Goal: Task Accomplishment & Management: Use online tool/utility

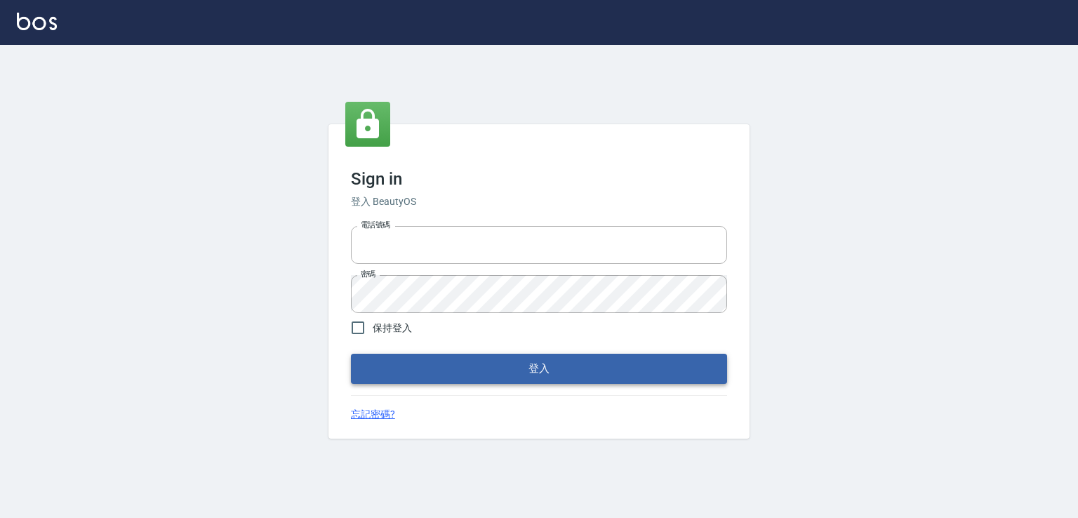
type input "0982132488"
click at [512, 371] on button "登入" at bounding box center [539, 368] width 376 height 29
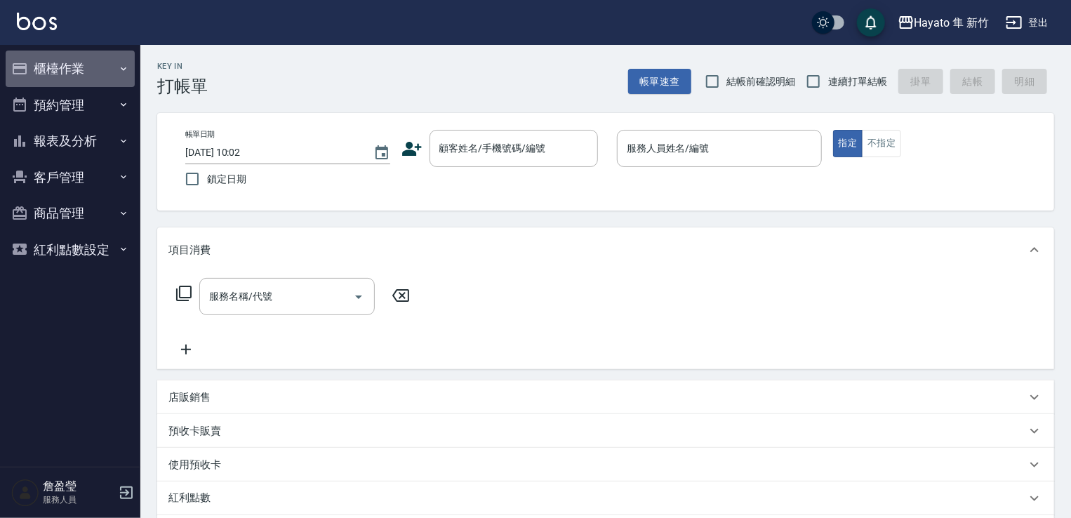
click at [85, 68] on button "櫃檯作業" at bounding box center [70, 69] width 129 height 36
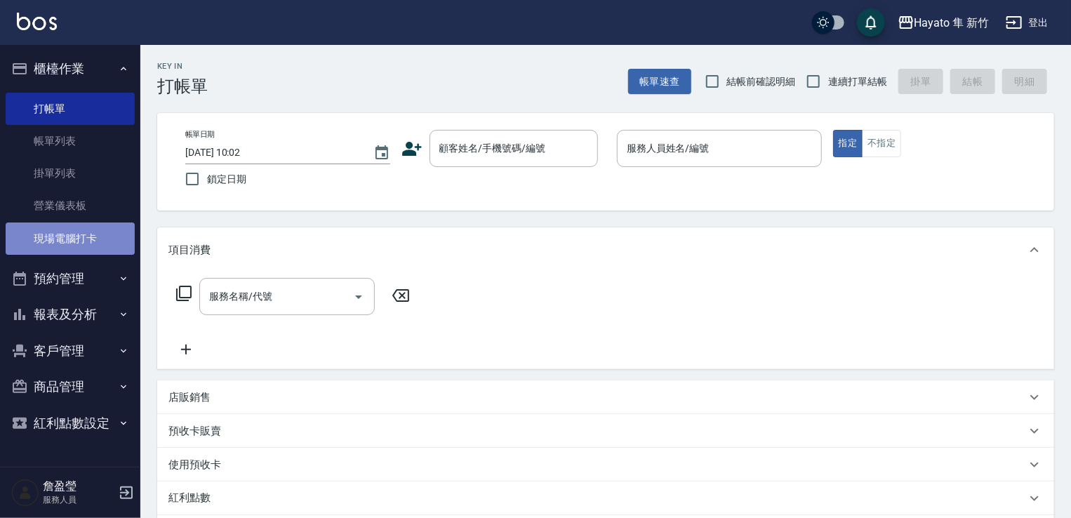
click at [86, 249] on link "現場電腦打卡" at bounding box center [70, 238] width 129 height 32
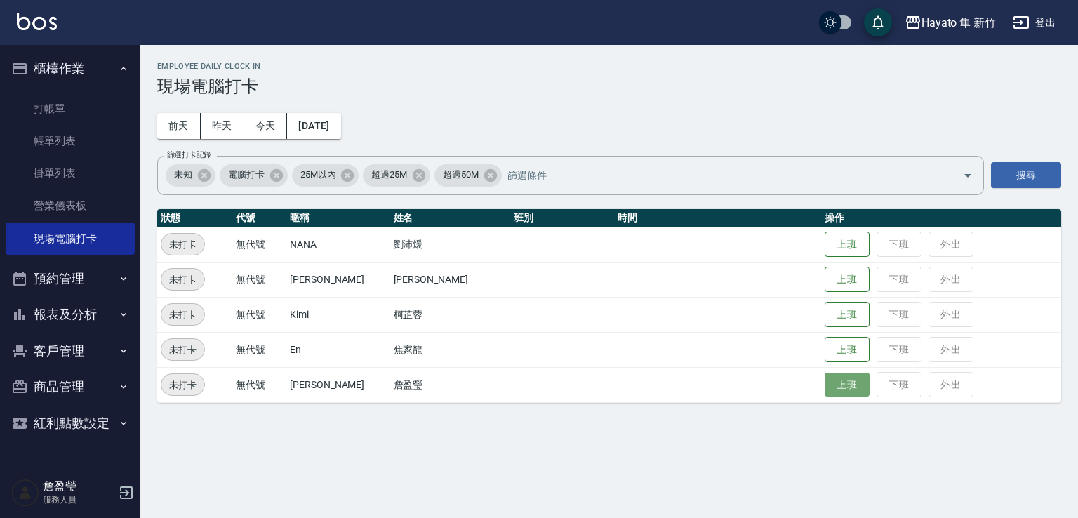
click at [824, 393] on button "上班" at bounding box center [846, 385] width 45 height 25
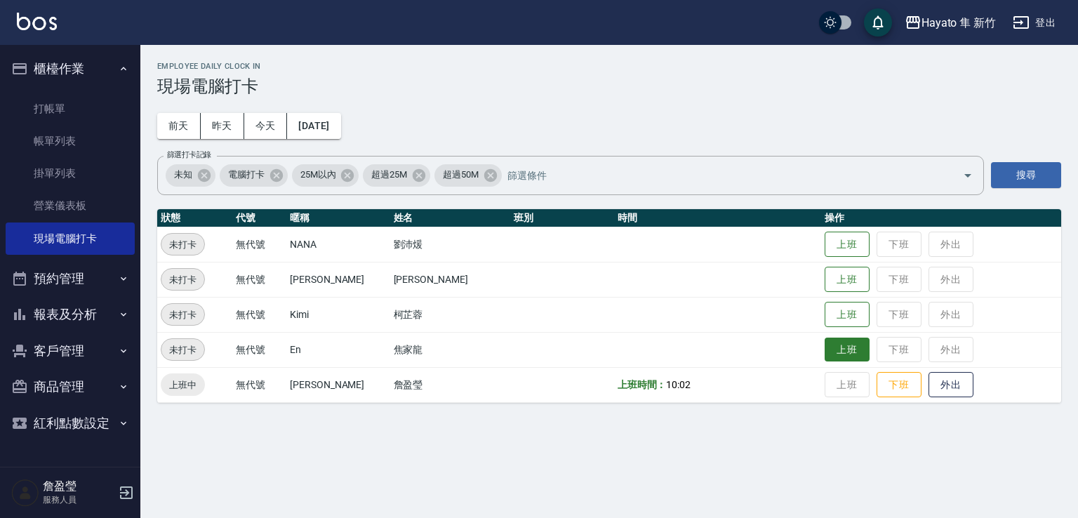
click at [840, 349] on button "上班" at bounding box center [846, 350] width 45 height 25
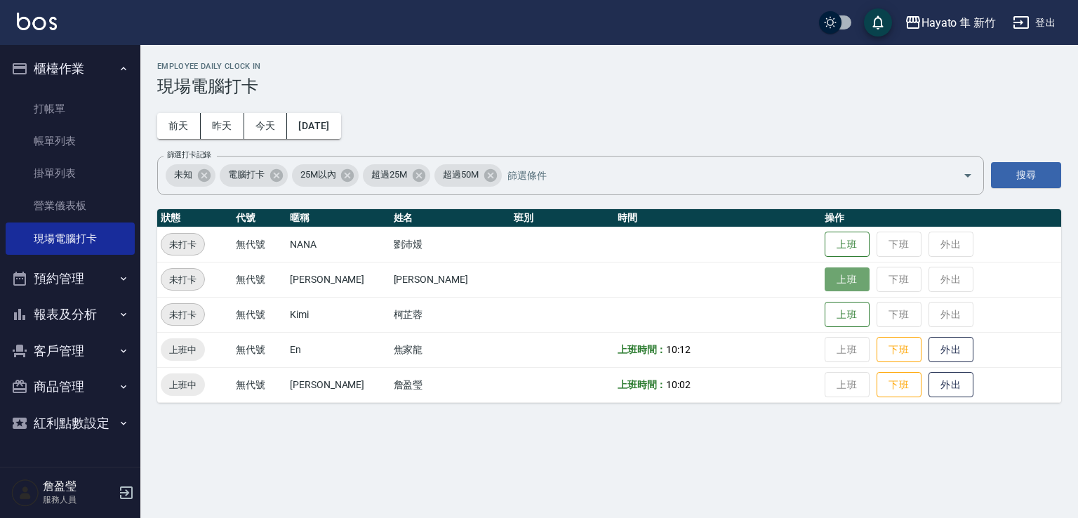
click at [824, 281] on button "上班" at bounding box center [846, 279] width 45 height 25
